Goal: Information Seeking & Learning: Learn about a topic

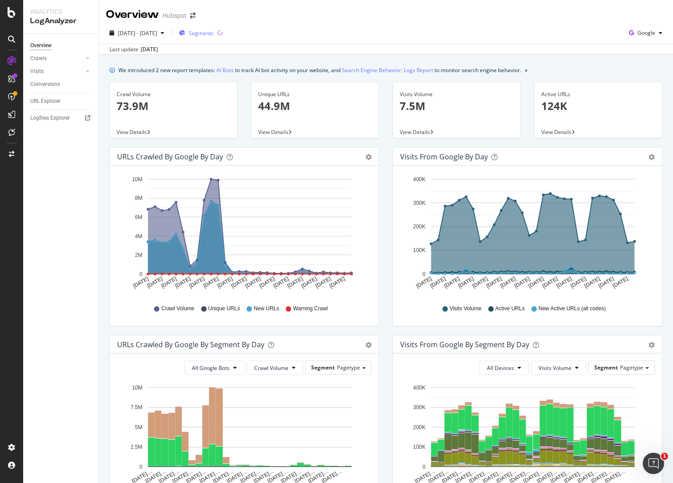
click at [214, 32] on span "Segments" at bounding box center [201, 33] width 25 height 8
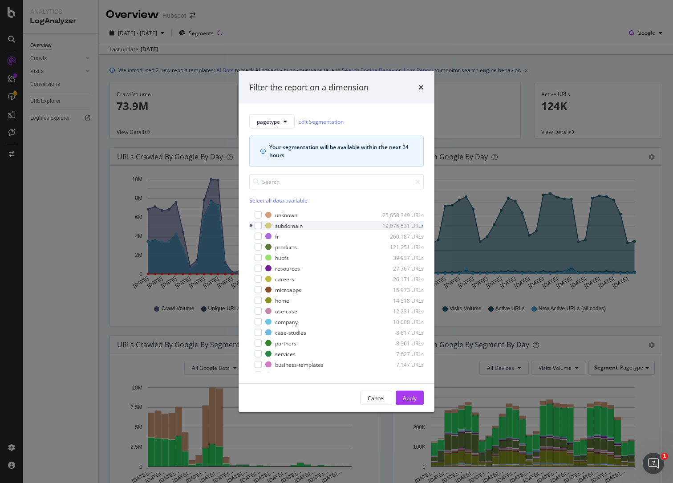
click at [253, 225] on div "modal" at bounding box center [251, 225] width 5 height 9
click at [264, 237] on div "modal" at bounding box center [263, 236] width 7 height 7
click at [413, 398] on div "Apply" at bounding box center [410, 398] width 14 height 8
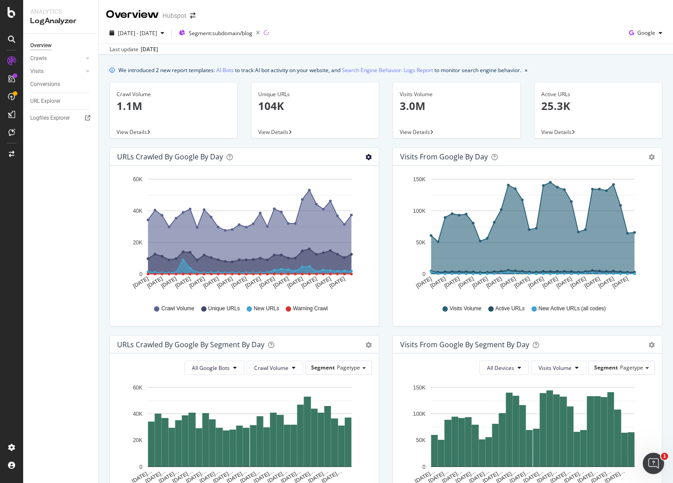
click at [369, 155] on icon "gear" at bounding box center [368, 157] width 6 height 6
click at [286, 131] on span "View Details" at bounding box center [273, 132] width 30 height 8
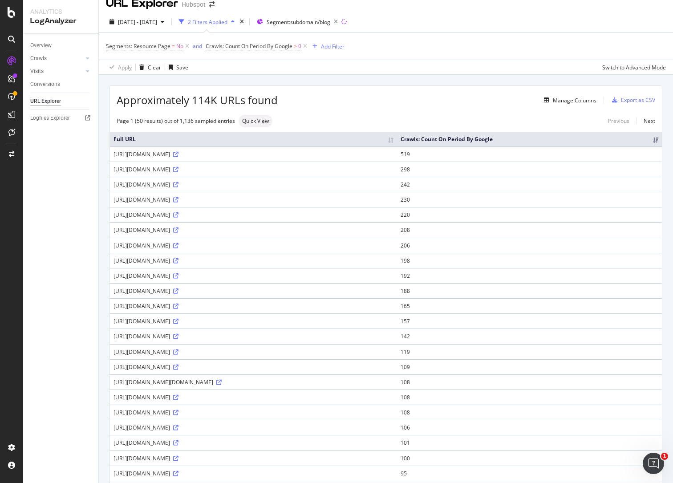
scroll to position [13, 0]
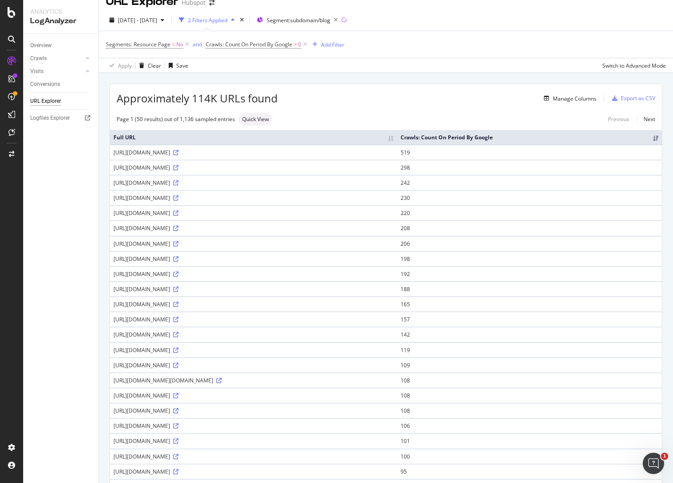
click at [301, 156] on div "[URL][DOMAIN_NAME]" at bounding box center [253, 153] width 280 height 8
click at [340, 41] on div "Add Filter" at bounding box center [333, 45] width 24 height 8
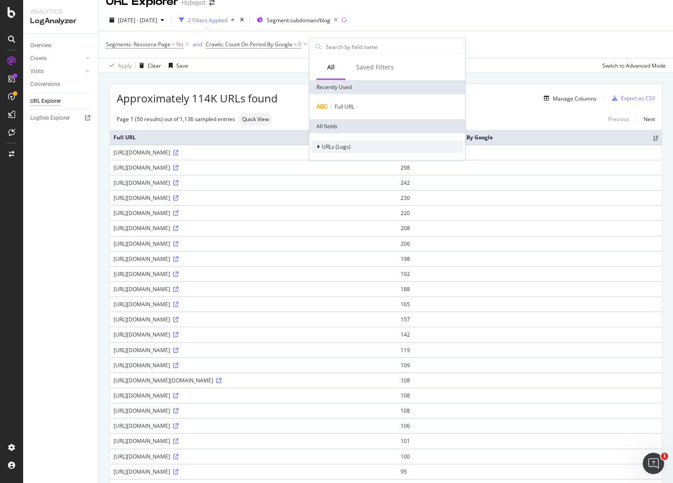
click at [315, 146] on div "URLs (Logs)" at bounding box center [331, 146] width 40 height 9
click at [316, 146] on icon at bounding box center [318, 146] width 4 height 5
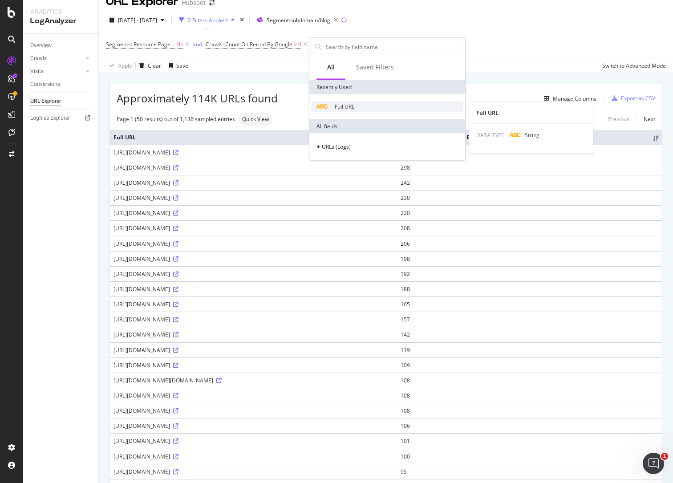
click at [355, 102] on div "Full URL" at bounding box center [387, 106] width 152 height 11
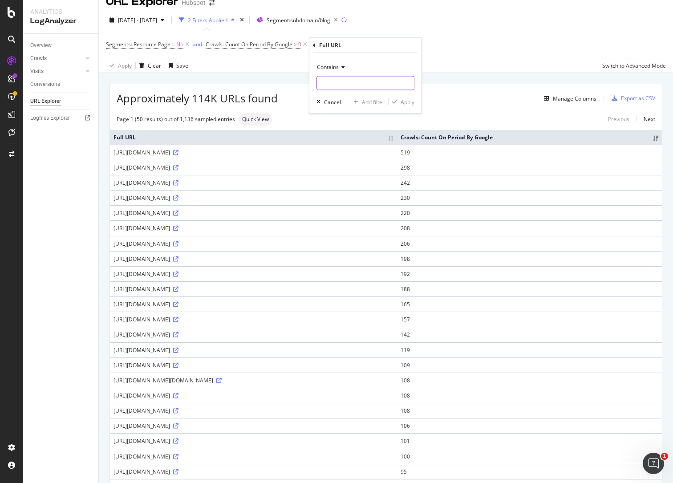
click at [345, 84] on input "text" at bounding box center [365, 83] width 97 height 14
type input "/podcast"
click at [411, 98] on div "Apply" at bounding box center [401, 102] width 26 height 8
